Goal: Task Accomplishment & Management: Manage account settings

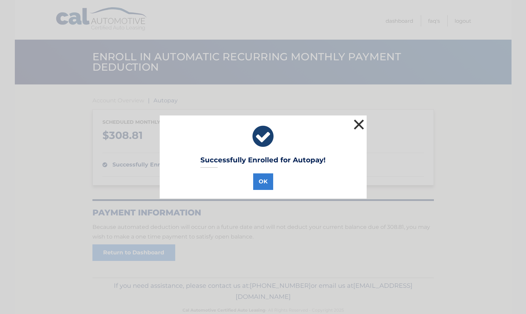
click at [355, 122] on button "×" at bounding box center [359, 125] width 14 height 14
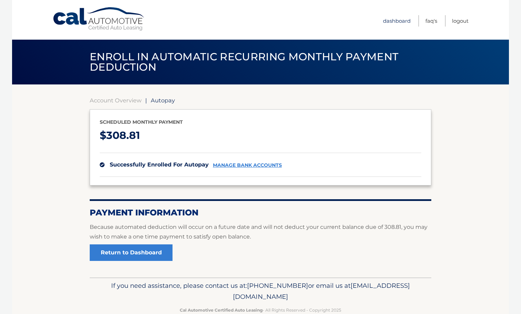
drag, startPoint x: 179, startPoint y: 16, endPoint x: 394, endPoint y: 19, distance: 214.6
click at [394, 19] on link "Dashboard" at bounding box center [397, 20] width 28 height 11
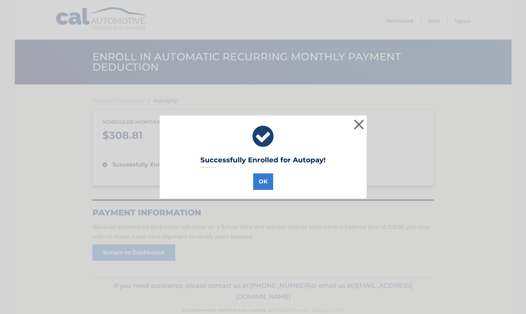
scroll to position [0, 3]
click at [355, 127] on button "×" at bounding box center [359, 125] width 14 height 14
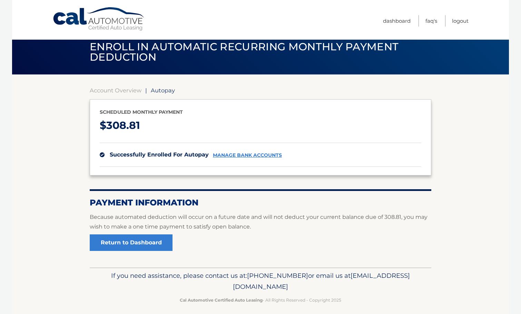
scroll to position [16, 0]
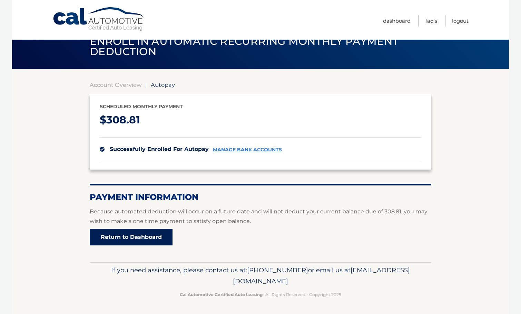
click at [108, 239] on link "Return to Dashboard" at bounding box center [131, 237] width 83 height 17
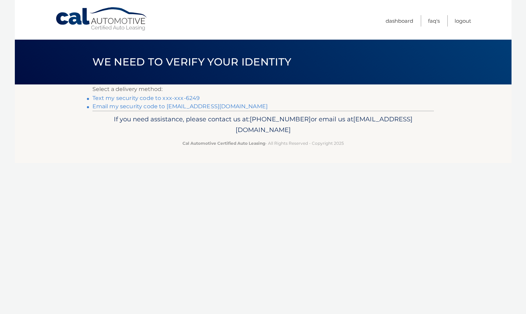
click at [174, 97] on link "Text my security code to xxx-xxx-6249" at bounding box center [146, 98] width 108 height 7
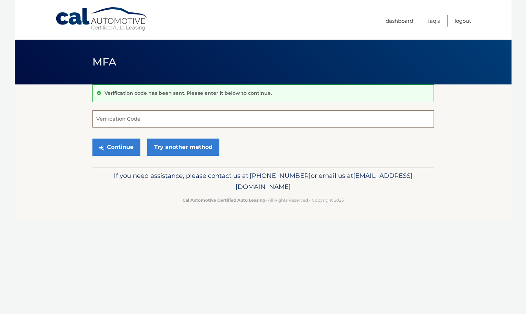
click at [238, 114] on input "Verification Code" at bounding box center [263, 118] width 342 height 17
type input "688459"
click at [127, 147] on button "Continue" at bounding box center [116, 147] width 48 height 17
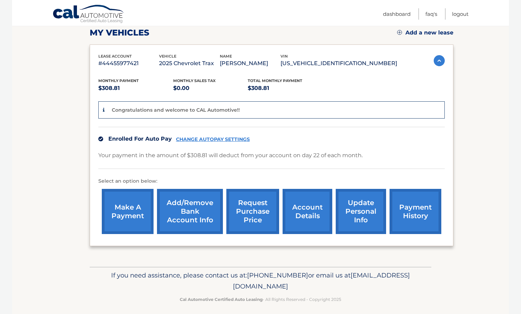
scroll to position [103, 0]
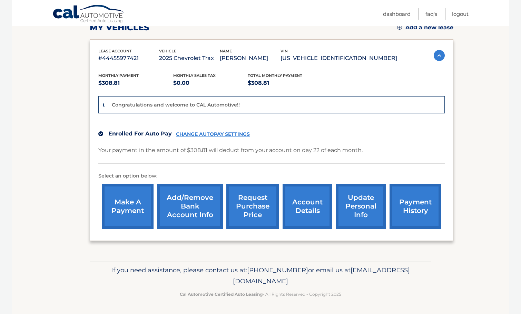
click at [308, 216] on link "account details" at bounding box center [308, 206] width 50 height 45
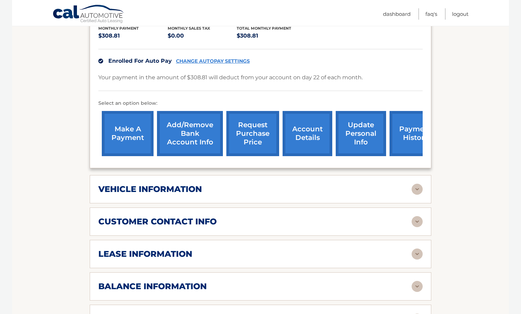
scroll to position [207, 0]
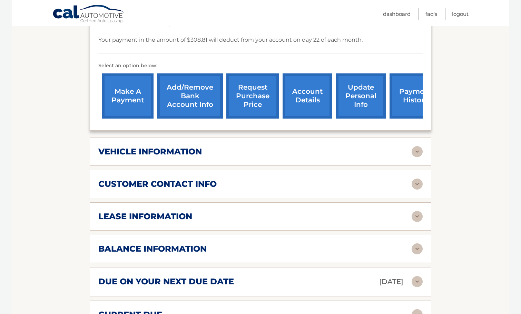
click at [384, 147] on div "vehicle information" at bounding box center [254, 152] width 313 height 10
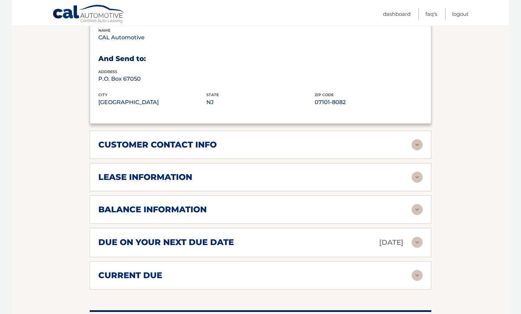
scroll to position [414, 0]
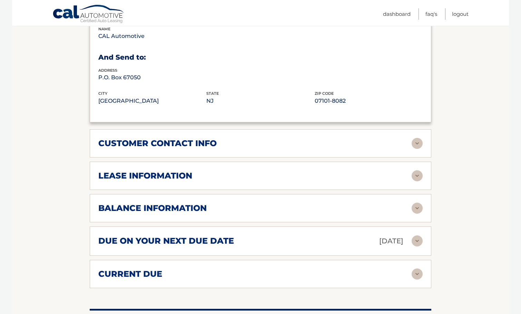
click at [421, 138] on img at bounding box center [417, 143] width 11 height 11
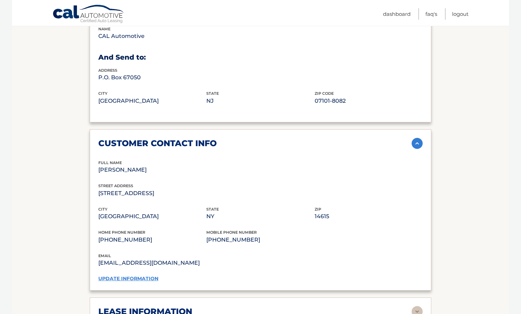
click at [245, 235] on p "[PHONE_NUMBER]" at bounding box center [260, 240] width 108 height 10
click at [150, 276] on link "update information" at bounding box center [128, 279] width 60 height 6
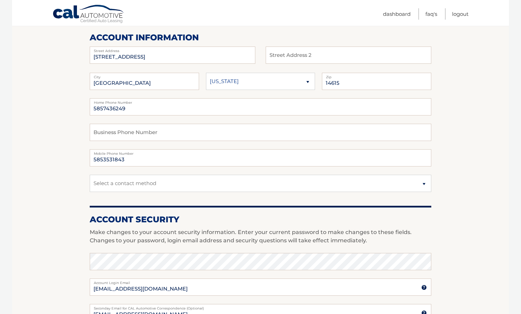
scroll to position [103, 0]
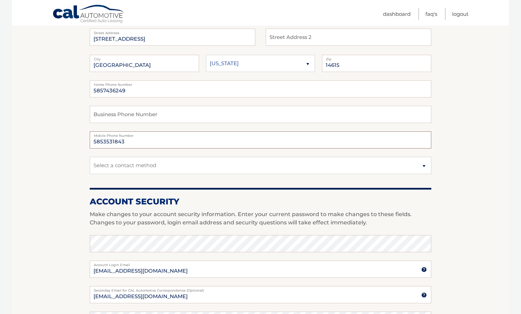
click at [131, 140] on input "5853531843" at bounding box center [261, 139] width 342 height 17
type input "5857436249"
click at [425, 165] on select "Select a contact method Mobile Home" at bounding box center [261, 165] width 342 height 17
select select "1"
click at [90, 157] on select "Select a contact method Mobile Home" at bounding box center [261, 165] width 342 height 17
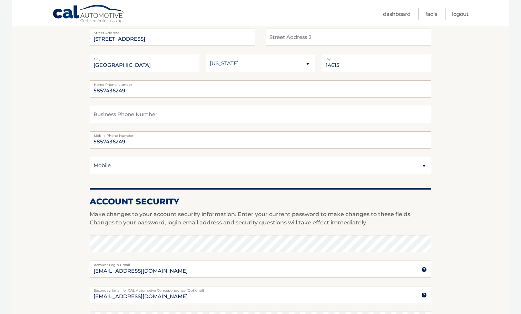
click at [479, 112] on section "Account Overview | Edit Profile account information 238 PULLMAN AVE Street Addr…" at bounding box center [260, 232] width 497 height 502
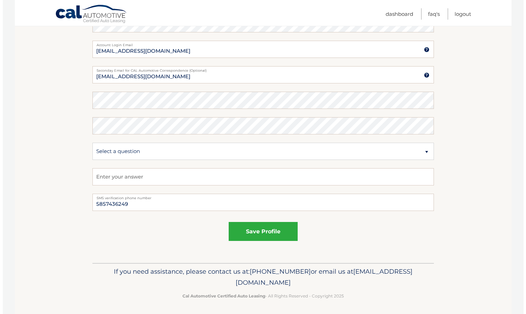
scroll to position [325, 0]
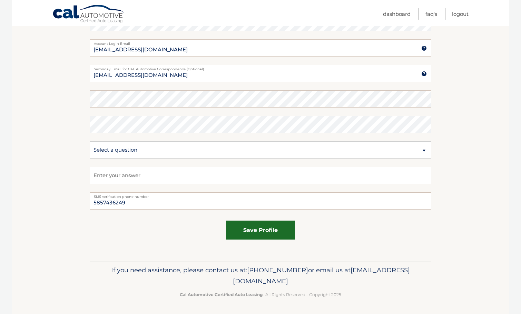
click at [256, 234] on button "save profile" at bounding box center [260, 230] width 69 height 19
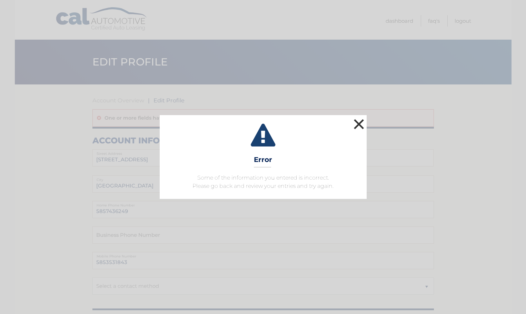
click at [360, 123] on button "×" at bounding box center [359, 124] width 14 height 14
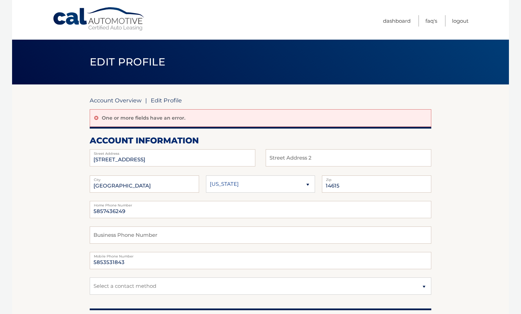
click at [102, 101] on link "Account Overview" at bounding box center [116, 100] width 52 height 7
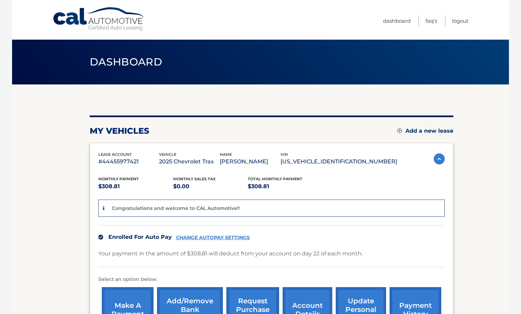
drag, startPoint x: 525, startPoint y: 29, endPoint x: 204, endPoint y: 25, distance: 320.8
click at [204, 25] on nav "Menu Dashboard FAQ's Logout" at bounding box center [309, 20] width 317 height 40
click at [453, 19] on link "Logout" at bounding box center [460, 20] width 17 height 11
